Goal: Task Accomplishment & Management: Manage account settings

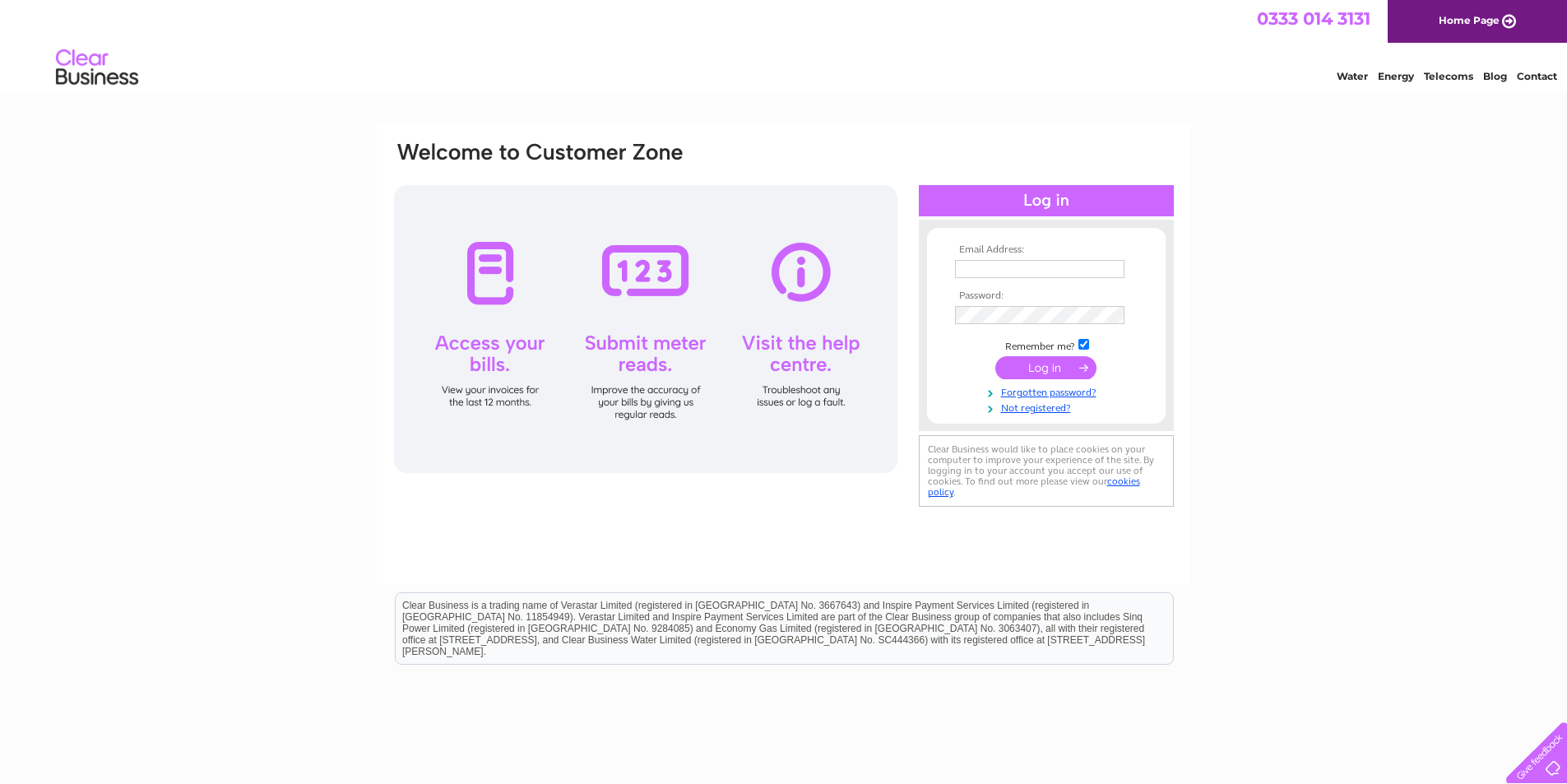
type input "ardenhp@googlemail.com"
click at [1038, 369] on input "submit" at bounding box center [1046, 368] width 101 height 23
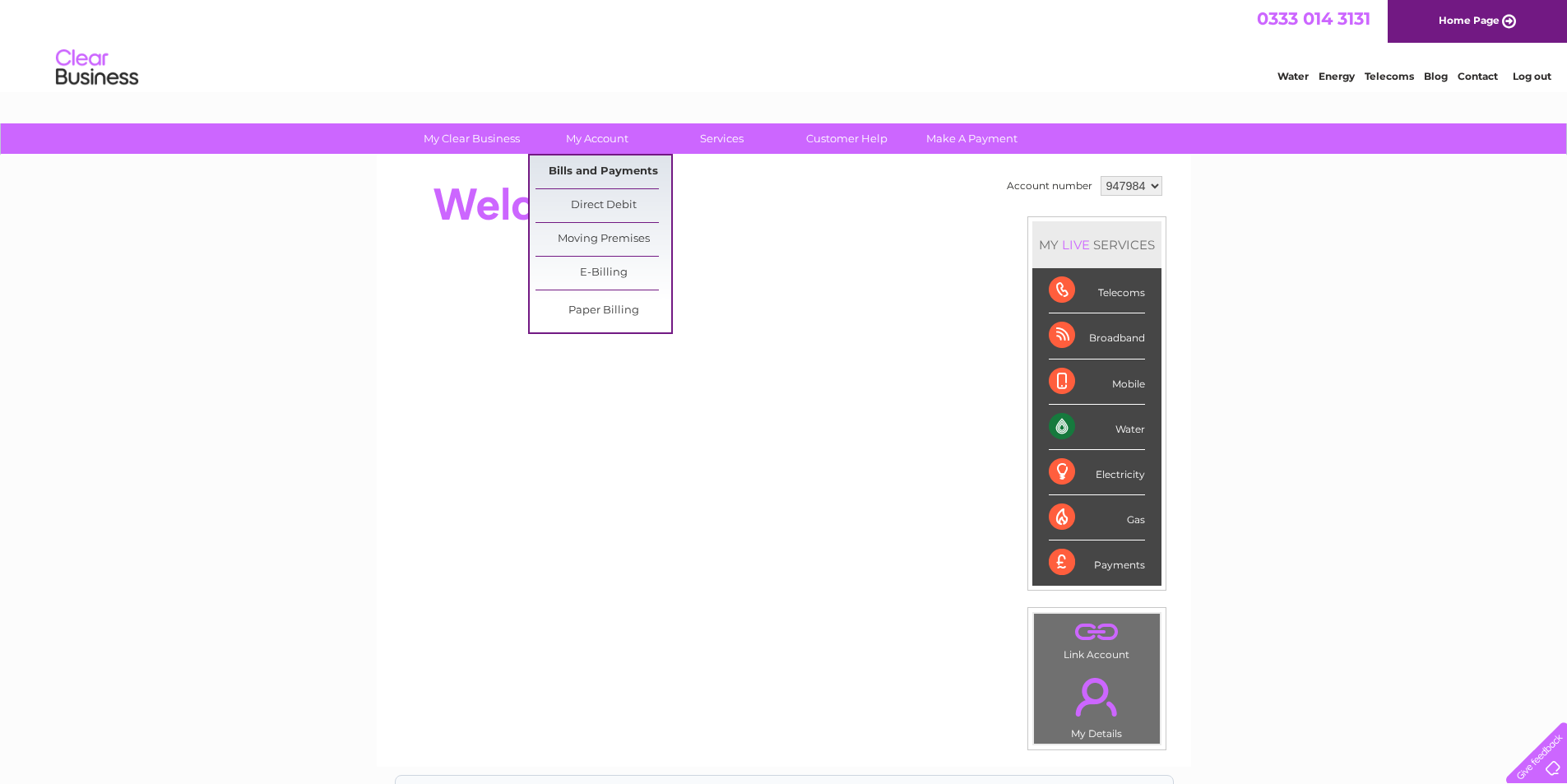
click at [595, 170] on link "Bills and Payments" at bounding box center [604, 171] width 136 height 33
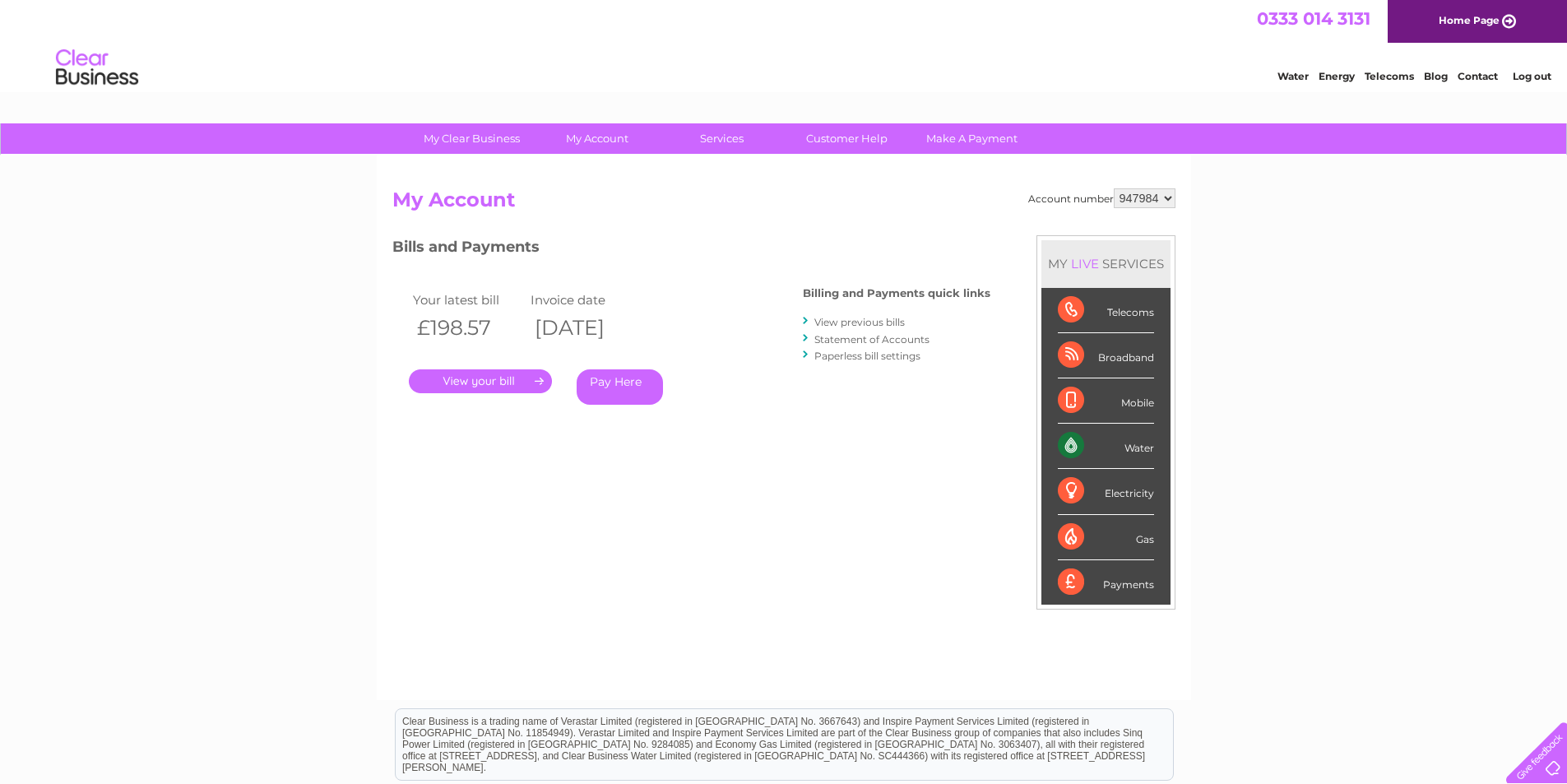
click at [508, 383] on link "." at bounding box center [480, 381] width 143 height 24
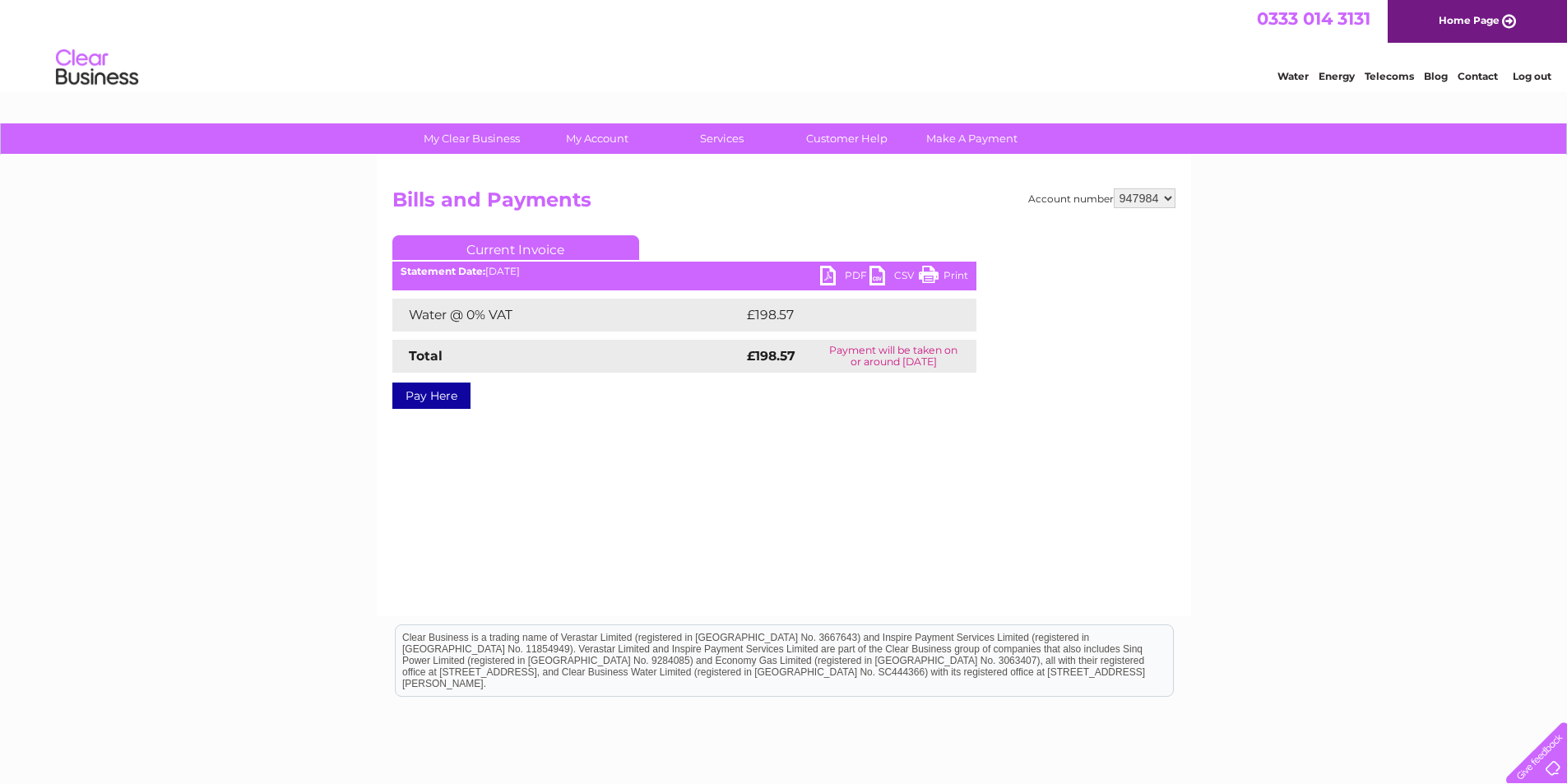
click at [826, 277] on link "PDF" at bounding box center [845, 278] width 50 height 24
click at [1532, 77] on link "Log out" at bounding box center [1533, 76] width 39 height 12
